Goal: Transaction & Acquisition: Download file/media

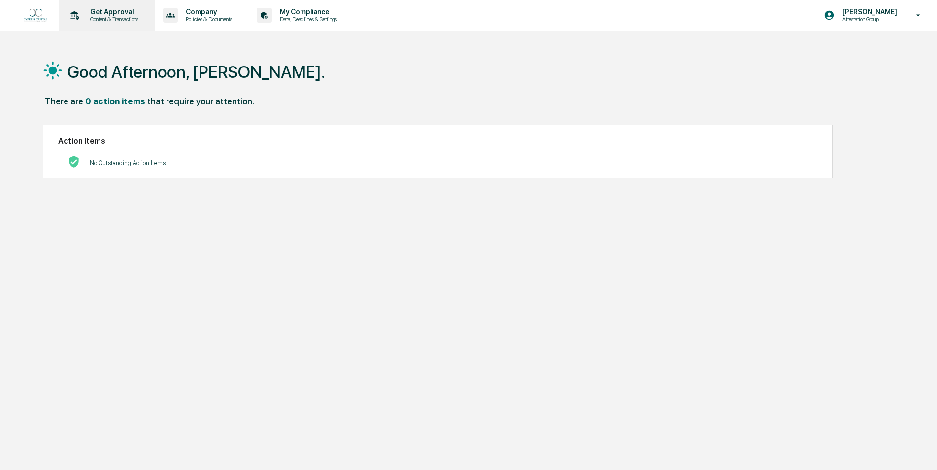
click at [112, 15] on p "Get Approval" at bounding box center [112, 12] width 61 height 8
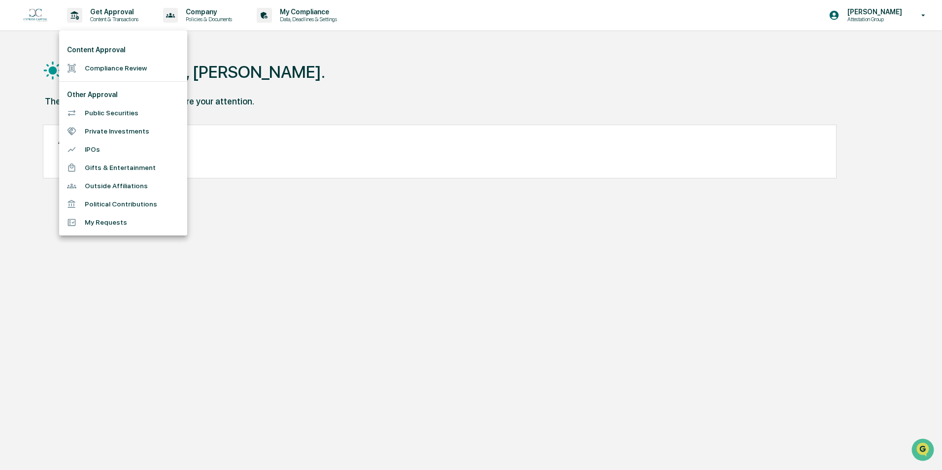
click at [186, 17] on div at bounding box center [471, 235] width 942 height 470
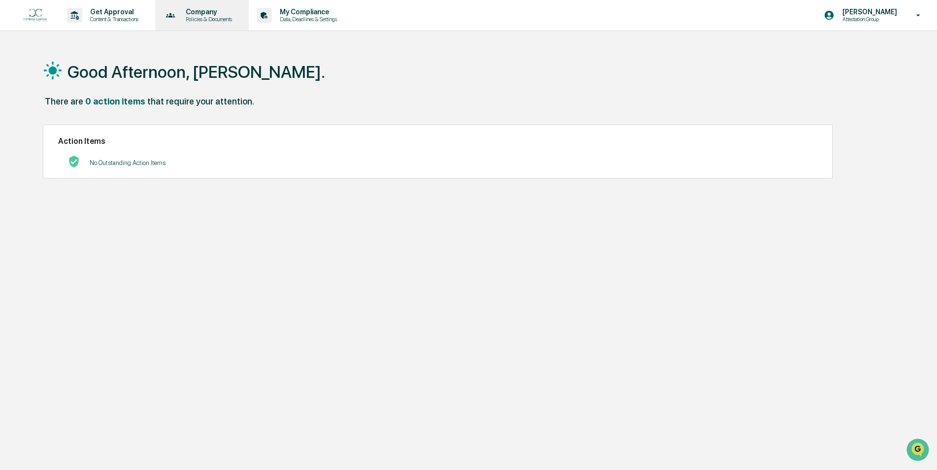
click at [207, 17] on p "Policies & Documents" at bounding box center [207, 19] width 59 height 7
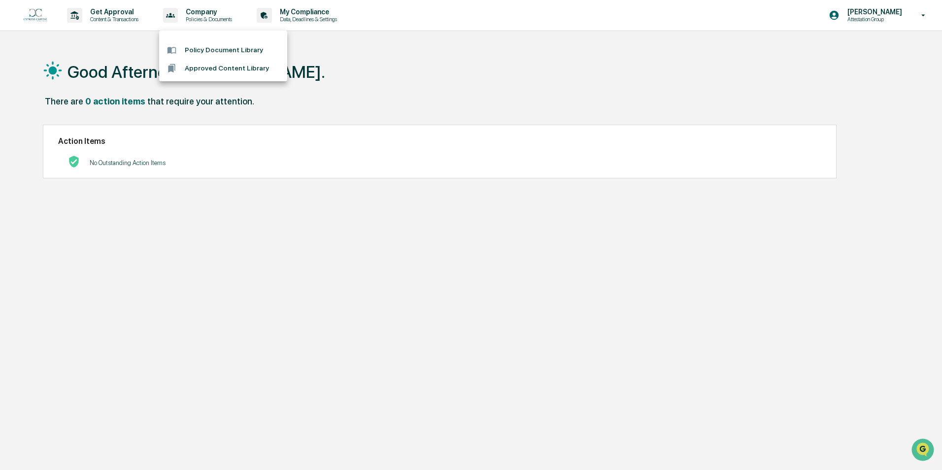
click at [224, 50] on li "Policy Document Library" at bounding box center [223, 50] width 128 height 18
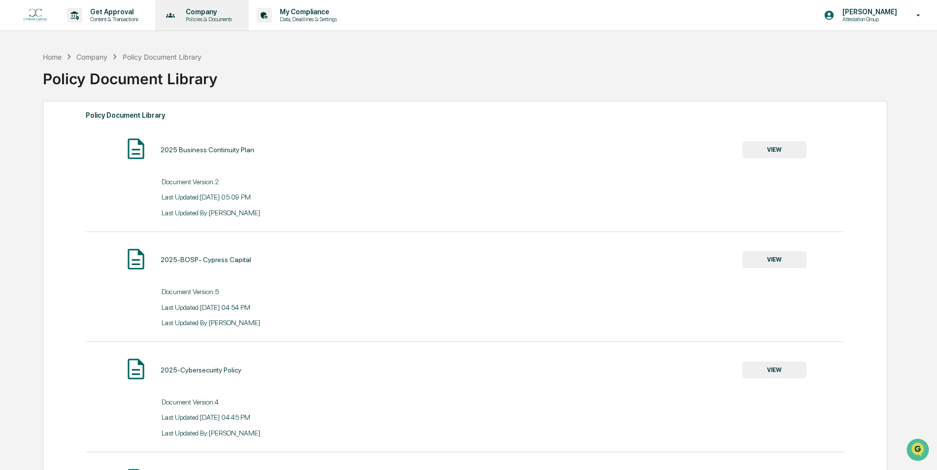
click at [220, 16] on p "Policies & Documents" at bounding box center [207, 19] width 59 height 7
click at [212, 64] on li "Approved Content Library" at bounding box center [223, 68] width 128 height 18
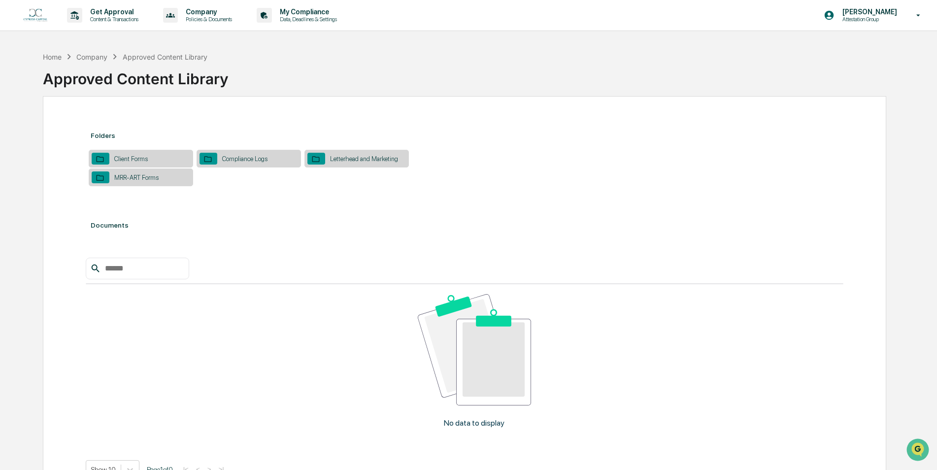
click at [138, 155] on div "Client Forms" at bounding box center [130, 158] width 43 height 7
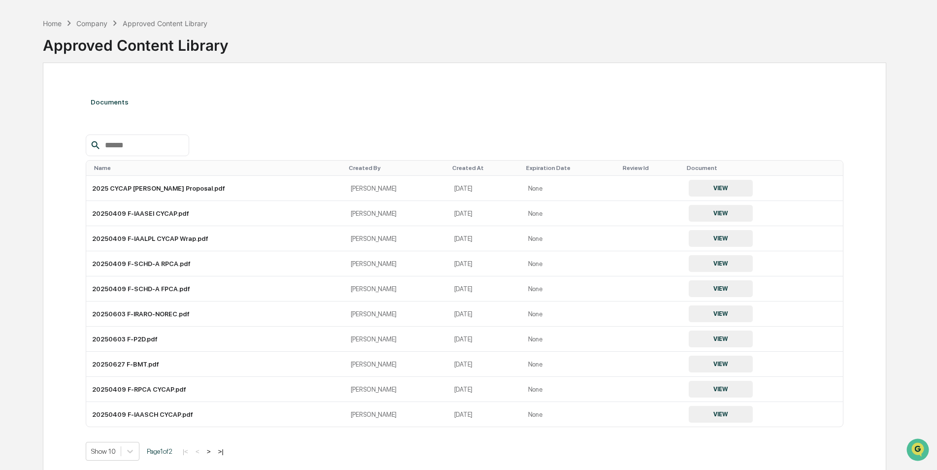
scroll to position [49, 0]
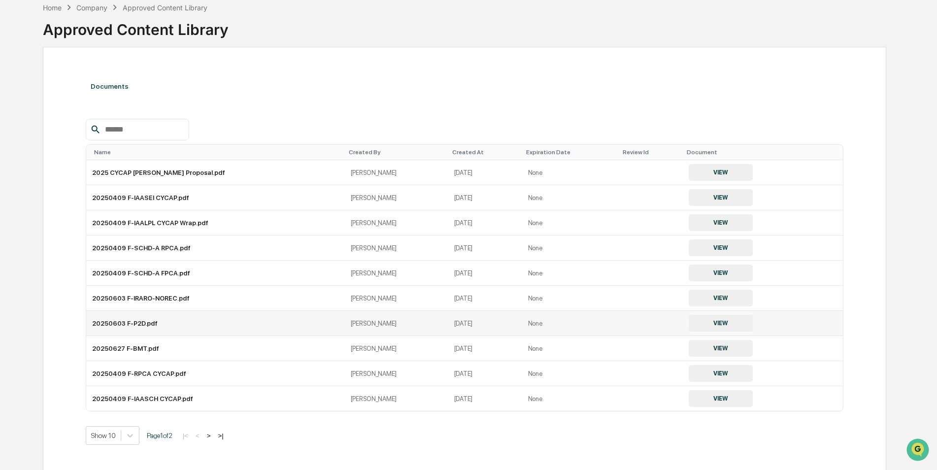
click at [717, 323] on button "VIEW" at bounding box center [721, 323] width 64 height 17
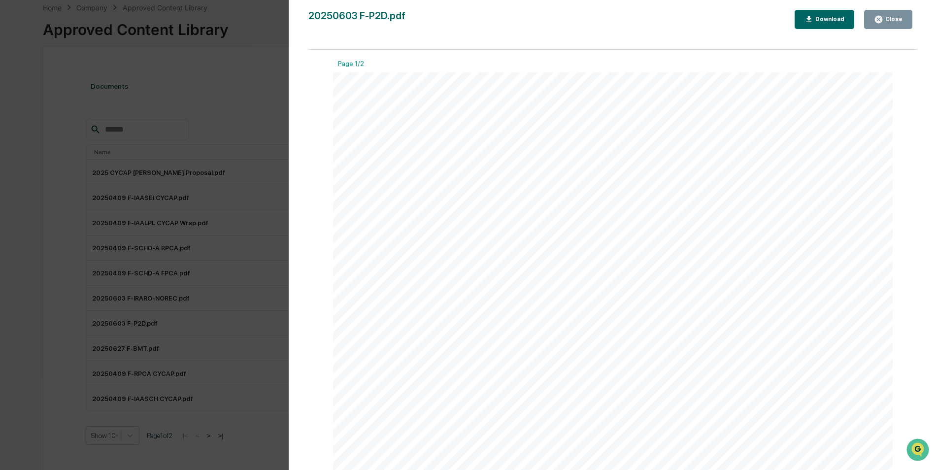
click at [833, 19] on div "Download" at bounding box center [829, 19] width 31 height 7
